Goal: Information Seeking & Learning: Learn about a topic

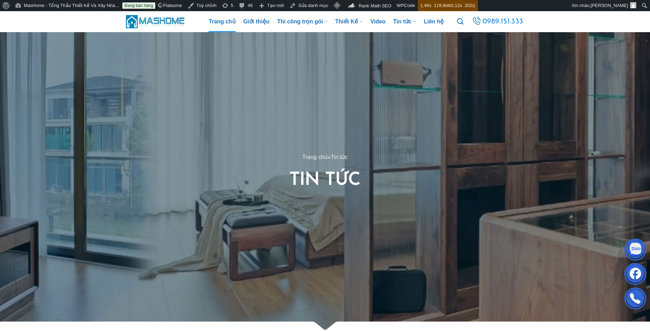
click at [225, 20] on link "Trang chủ" at bounding box center [222, 21] width 27 height 21
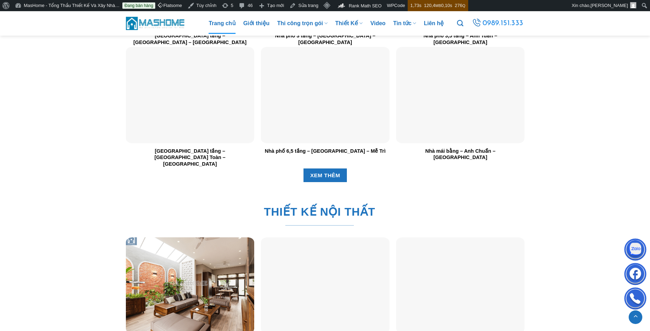
scroll to position [1749, 0]
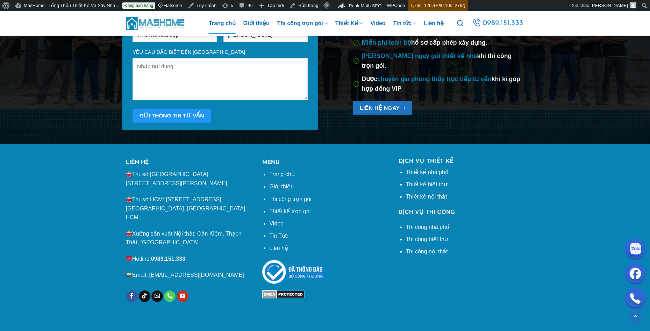
scroll to position [2420, 0]
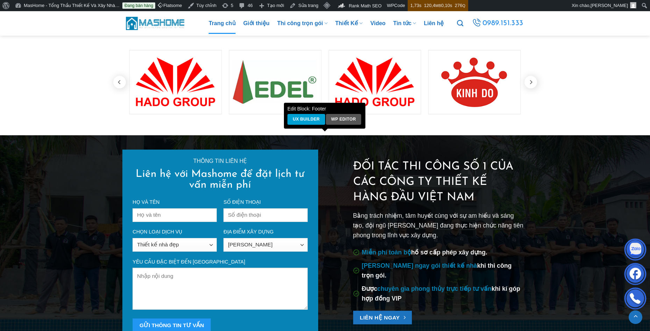
click at [56, 208] on div "Thông tin liên hệ Liên hệ với Mashome để đặt lịch tư vấn miễn phí Họ và tên Số …" at bounding box center [325, 245] width 650 height 190
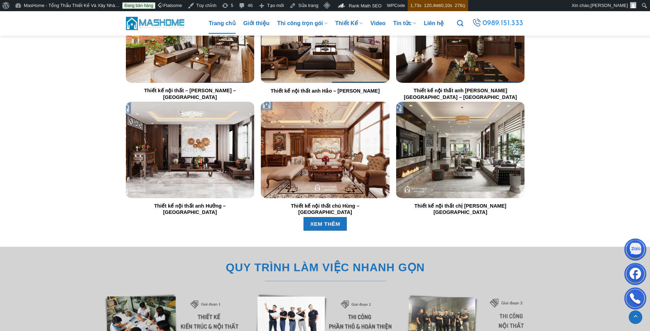
scroll to position [1685, 0]
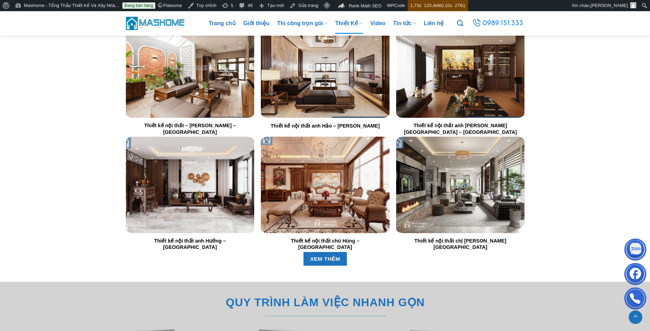
click at [346, 22] on link "Thiết Kế" at bounding box center [349, 23] width 28 height 21
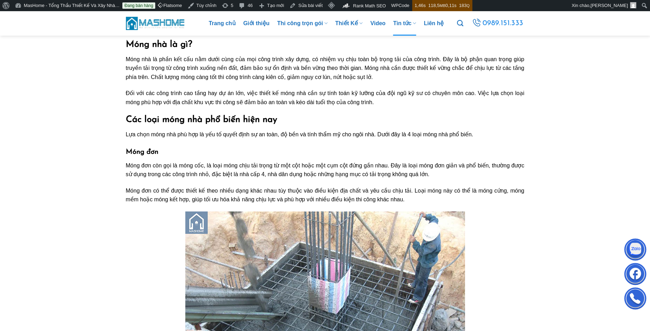
scroll to position [210, 0]
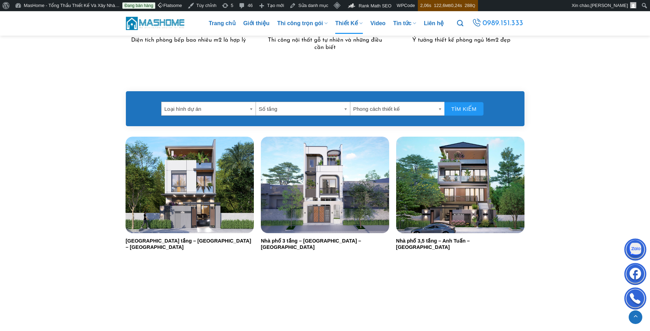
scroll to position [3148, 0]
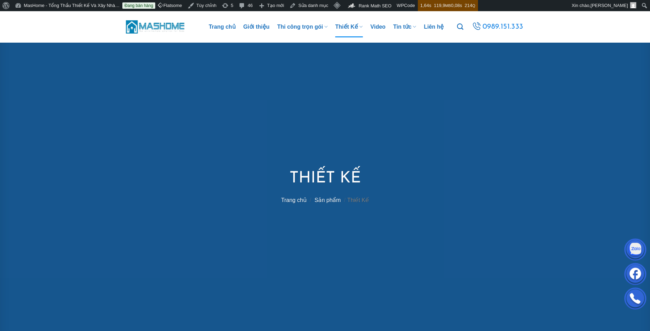
scroll to position [210, 0]
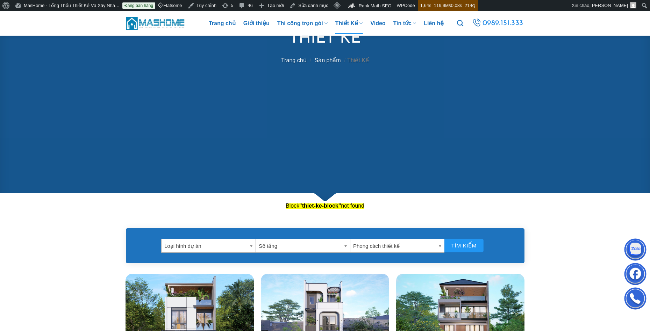
scroll to position [175, 0]
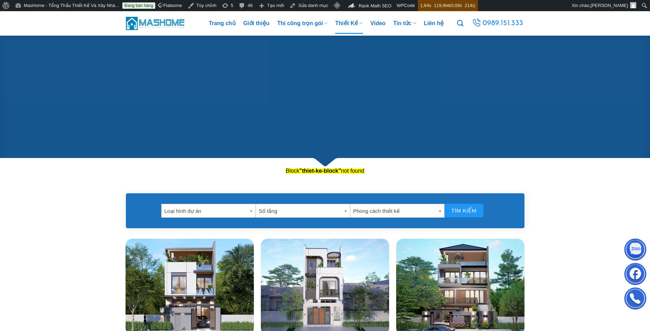
click at [313, 165] on icon at bounding box center [325, 163] width 651 height 10
drag, startPoint x: 354, startPoint y: 169, endPoint x: 343, endPoint y: 173, distance: 11.5
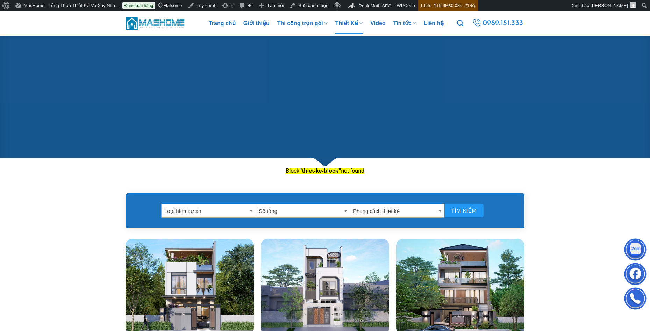
drag, startPoint x: 338, startPoint y: 173, endPoint x: 322, endPoint y: 173, distance: 16.1
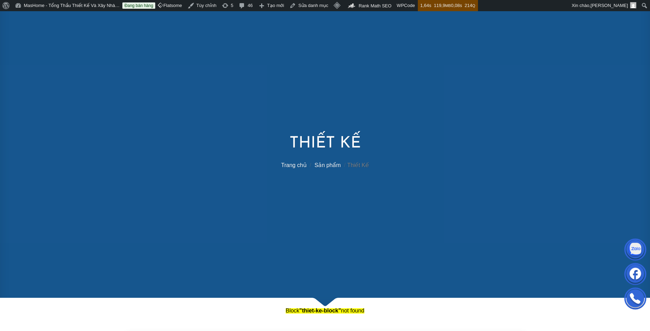
scroll to position [0, 0]
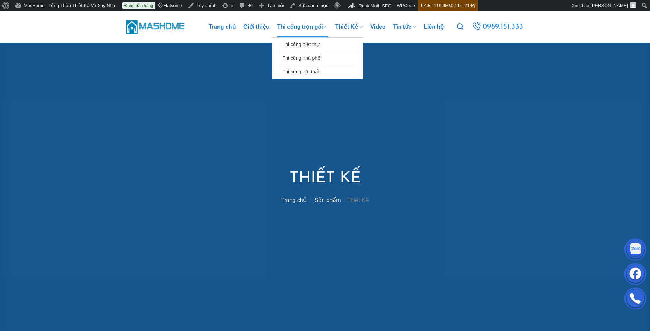
click at [294, 30] on link "Thi công trọn gói" at bounding box center [302, 26] width 50 height 21
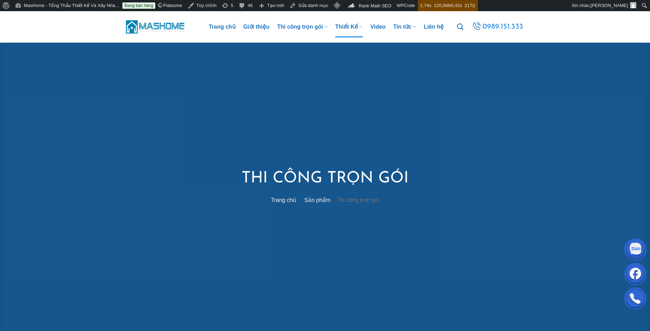
click at [342, 26] on link "Thiết Kế" at bounding box center [349, 26] width 28 height 21
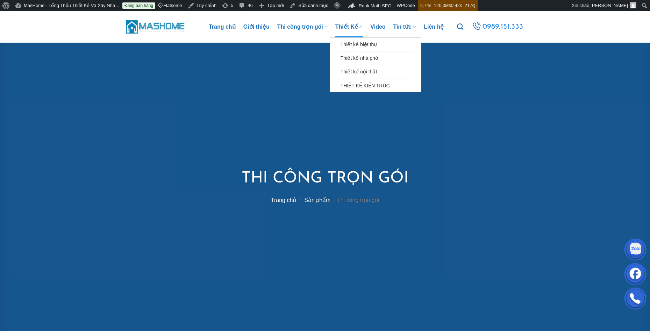
click at [351, 29] on link "Thiết Kế" at bounding box center [349, 26] width 28 height 21
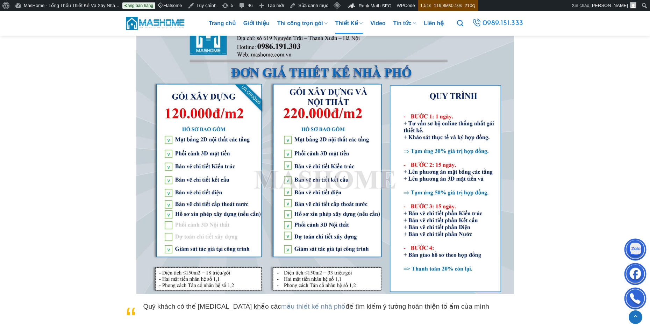
scroll to position [2309, 0]
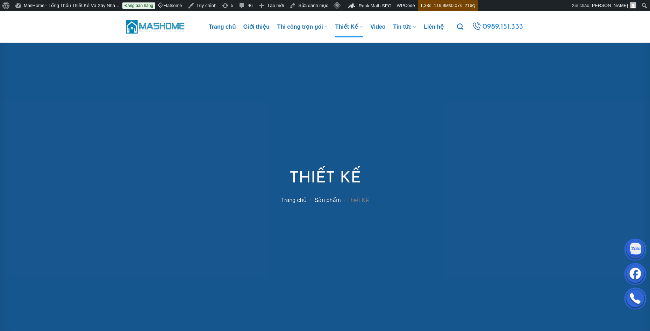
scroll to position [245, 0]
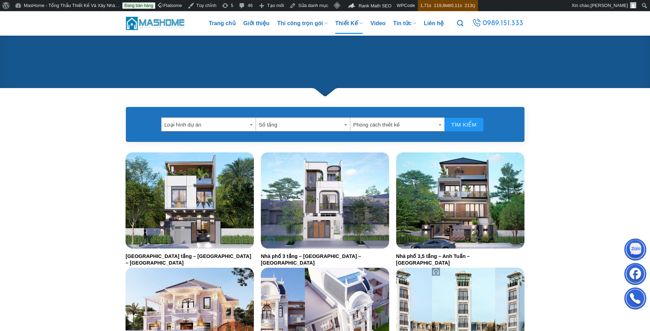
scroll to position [315, 0]
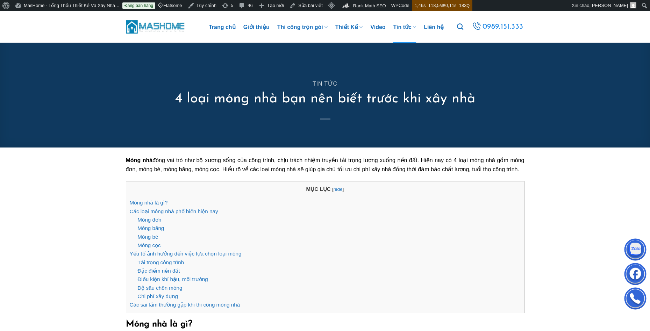
drag, startPoint x: 106, startPoint y: 217, endPoint x: 107, endPoint y: 208, distance: 8.1
